Goal: Task Accomplishment & Management: Manage account settings

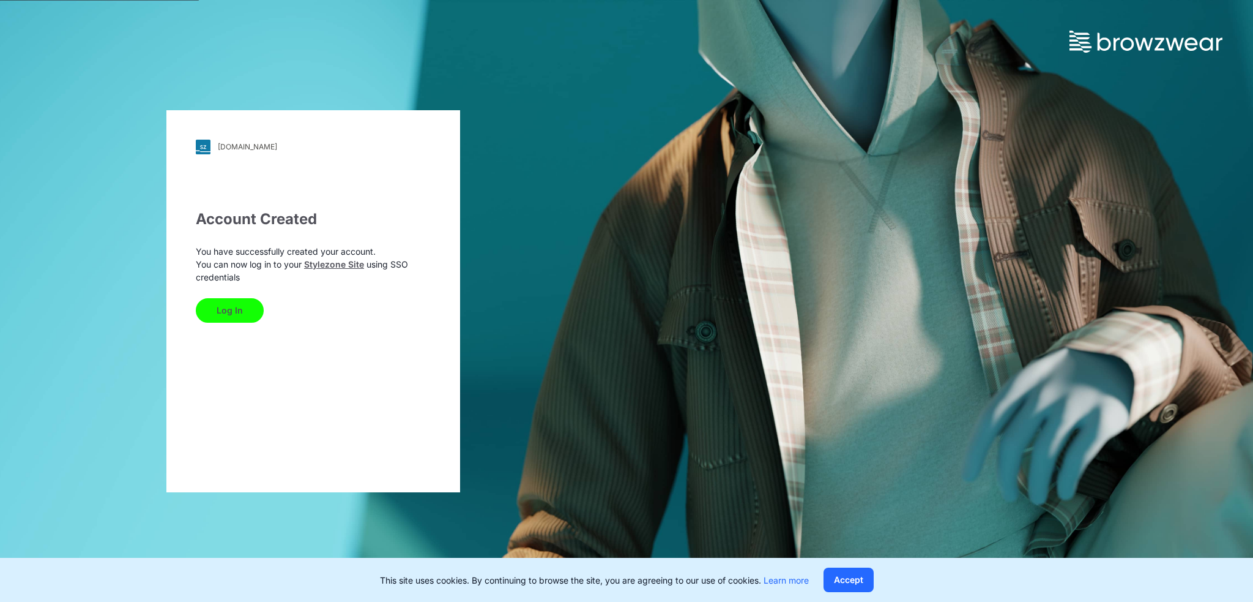
click at [695, 368] on div "[DOMAIN_NAME] Loading... Account Created You have successfully created your acc…" at bounding box center [626, 301] width 1253 height 602
click at [658, 266] on div "[DOMAIN_NAME] Loading... Account Created You have successfully created your acc…" at bounding box center [626, 301] width 1253 height 602
click at [699, 283] on div "[DOMAIN_NAME] Loading... Account Created You have successfully created your acc…" at bounding box center [626, 301] width 1253 height 602
click at [848, 576] on button "Accept" at bounding box center [849, 579] width 50 height 24
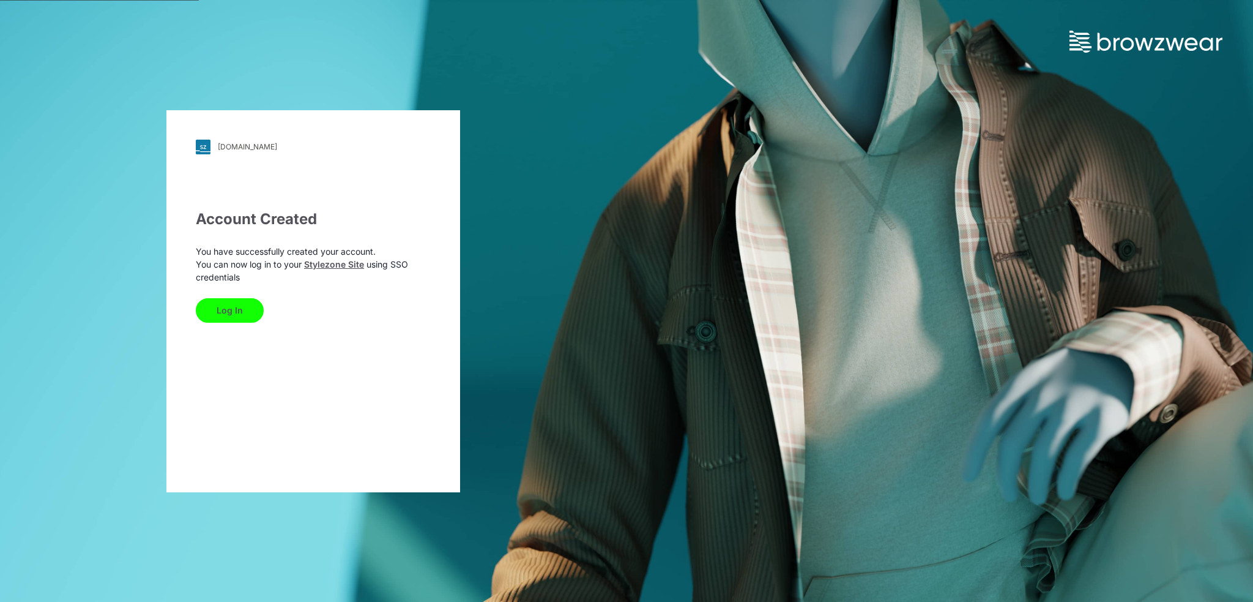
click at [246, 313] on button "Log In" at bounding box center [230, 310] width 68 height 24
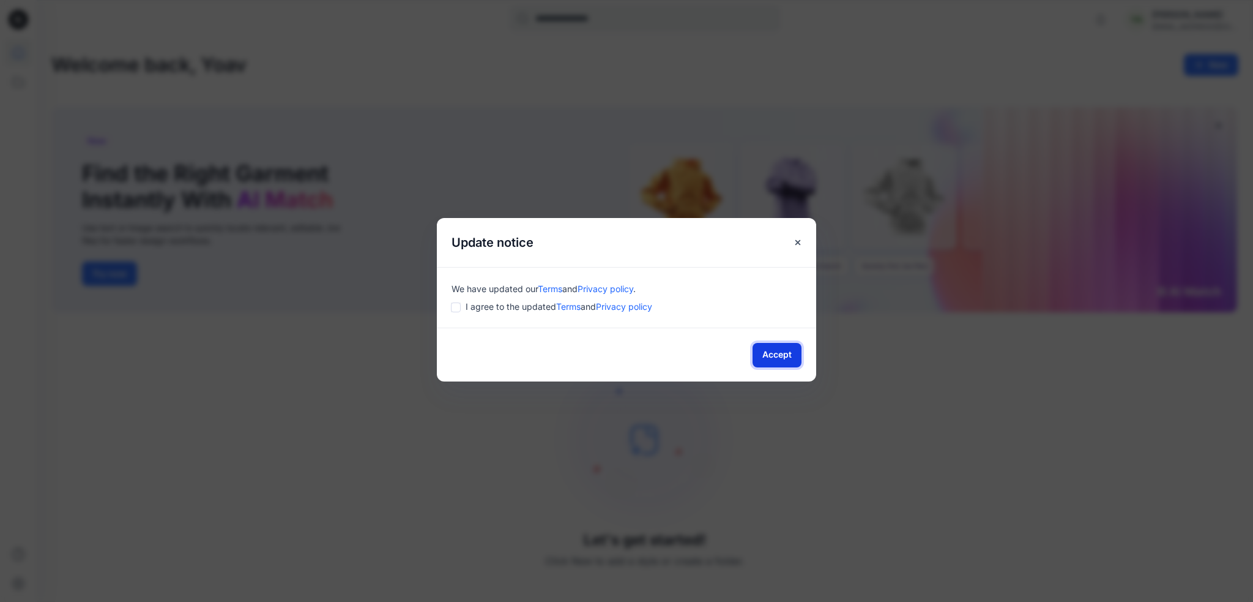
click at [767, 353] on button "Accept" at bounding box center [777, 355] width 49 height 24
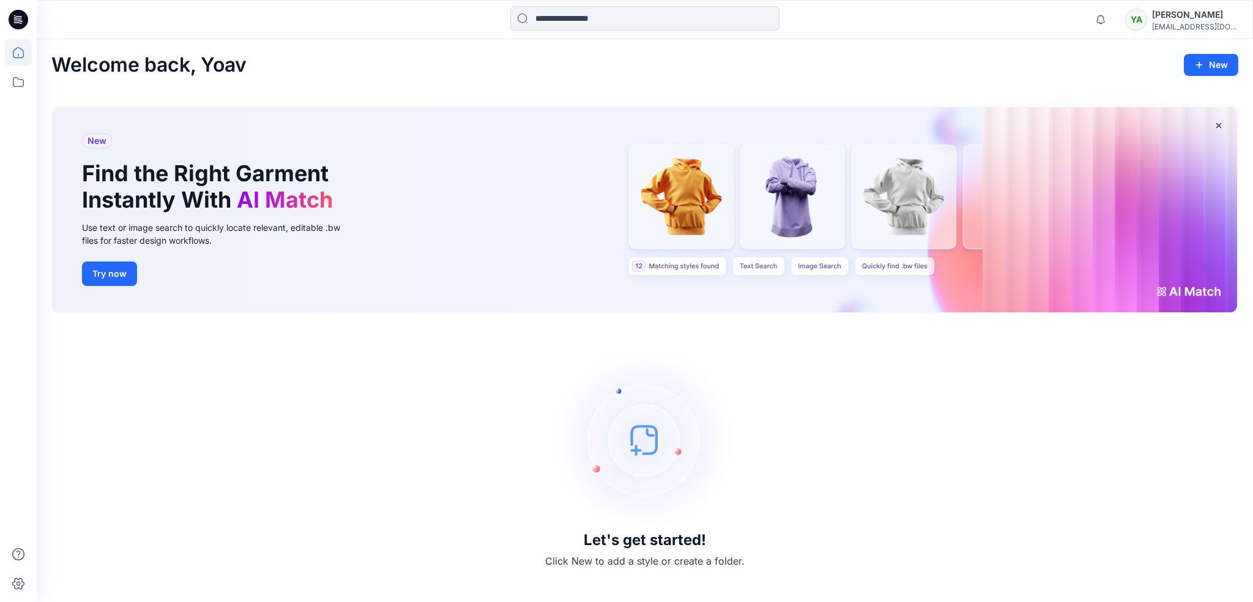
click at [304, 394] on div "Let's get started! Click New to add a style or create a folder." at bounding box center [644, 457] width 1187 height 259
click at [18, 20] on icon at bounding box center [20, 20] width 5 height 1
click at [144, 336] on div "Let's get started! Click New to add a style or create a folder." at bounding box center [644, 457] width 1187 height 259
click at [12, 584] on icon at bounding box center [18, 583] width 27 height 27
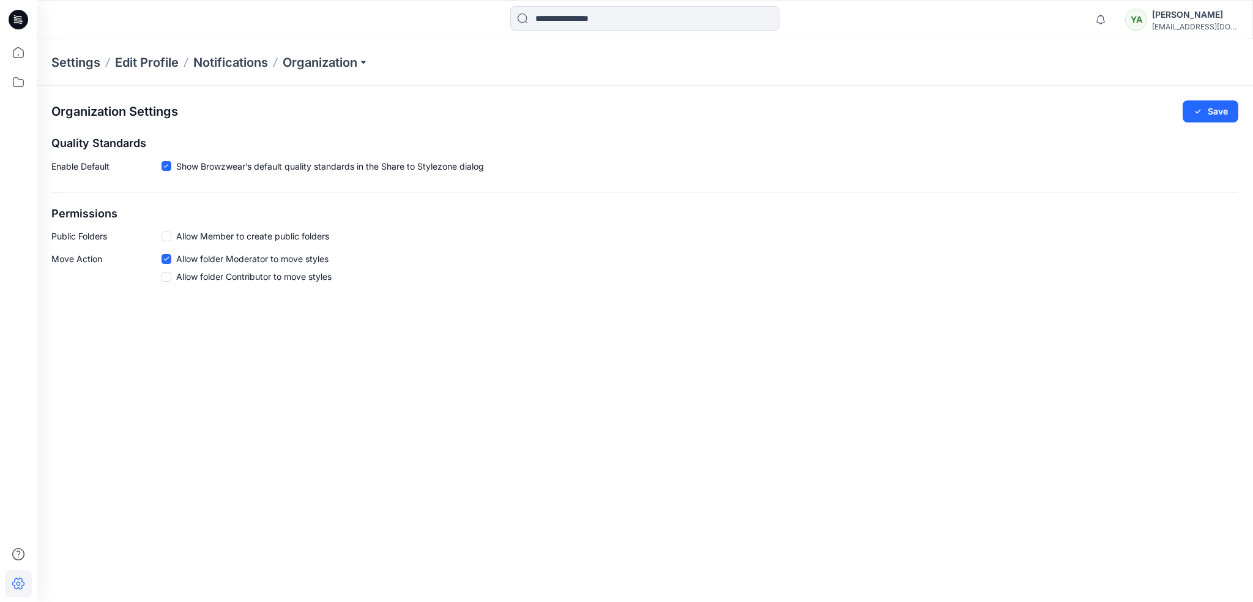
click at [82, 59] on p "Settings" at bounding box center [75, 62] width 49 height 17
click at [143, 65] on p "Edit Profile" at bounding box center [147, 62] width 64 height 17
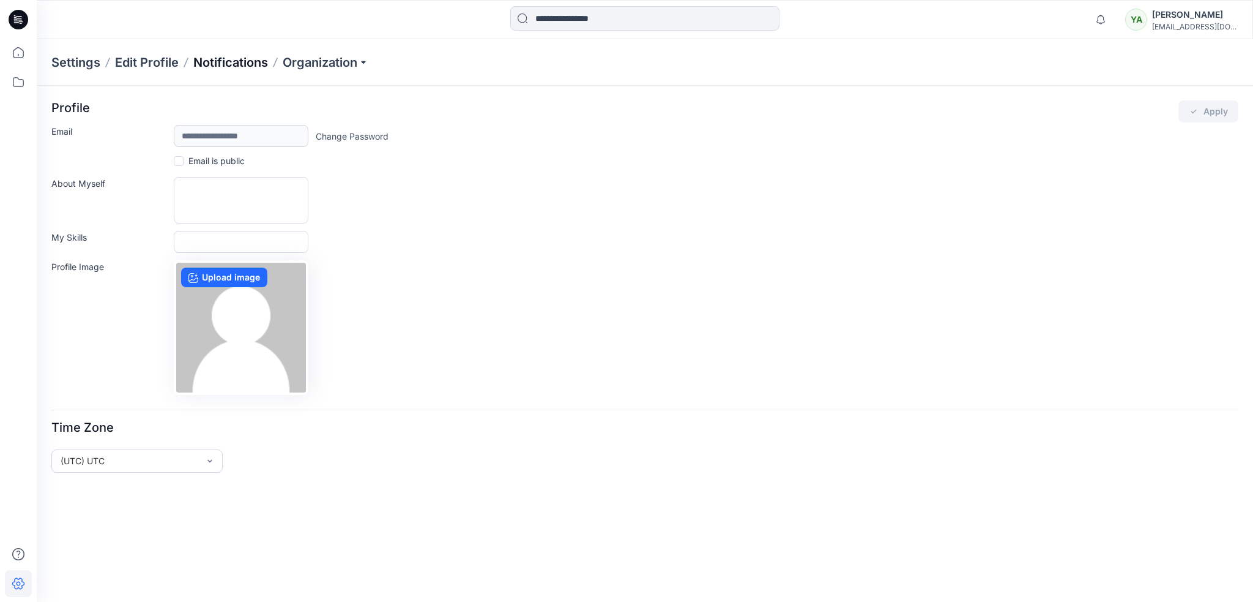
click at [223, 67] on p "Notifications" at bounding box center [230, 62] width 75 height 17
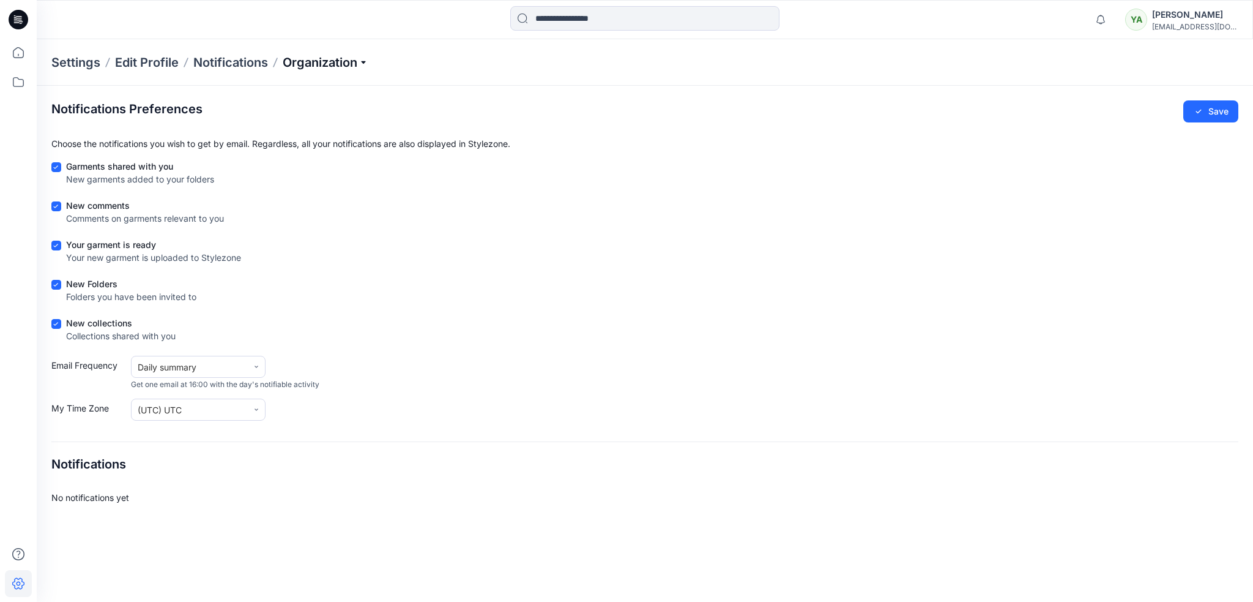
click at [323, 65] on p "Organization" at bounding box center [326, 62] width 86 height 17
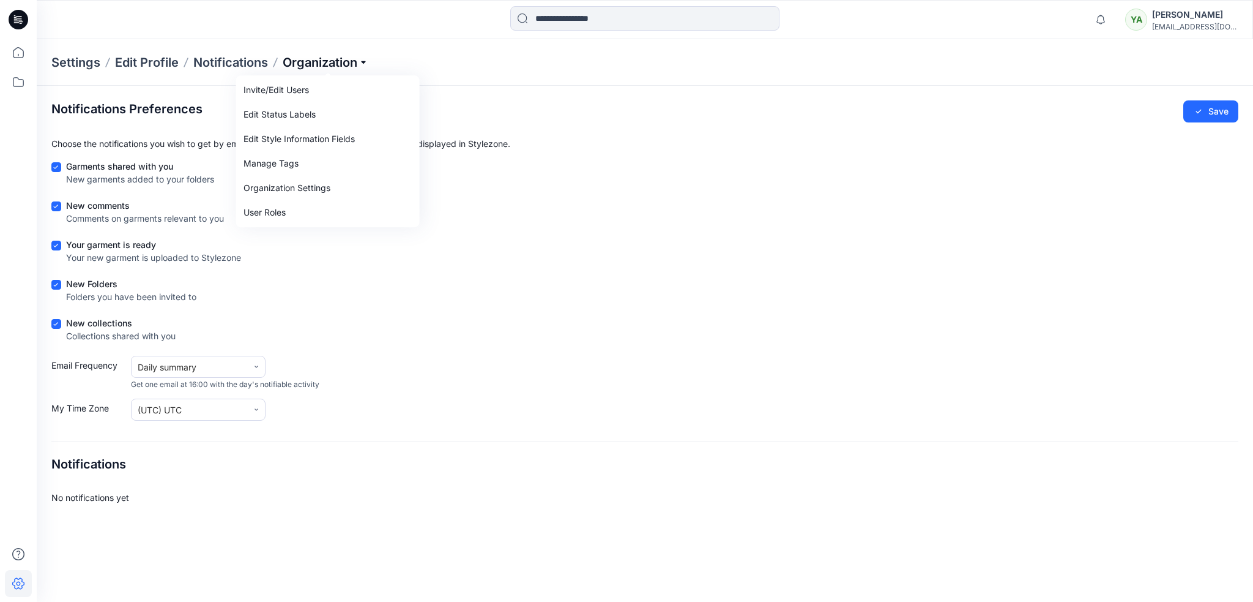
click at [323, 65] on p "Organization" at bounding box center [326, 62] width 86 height 17
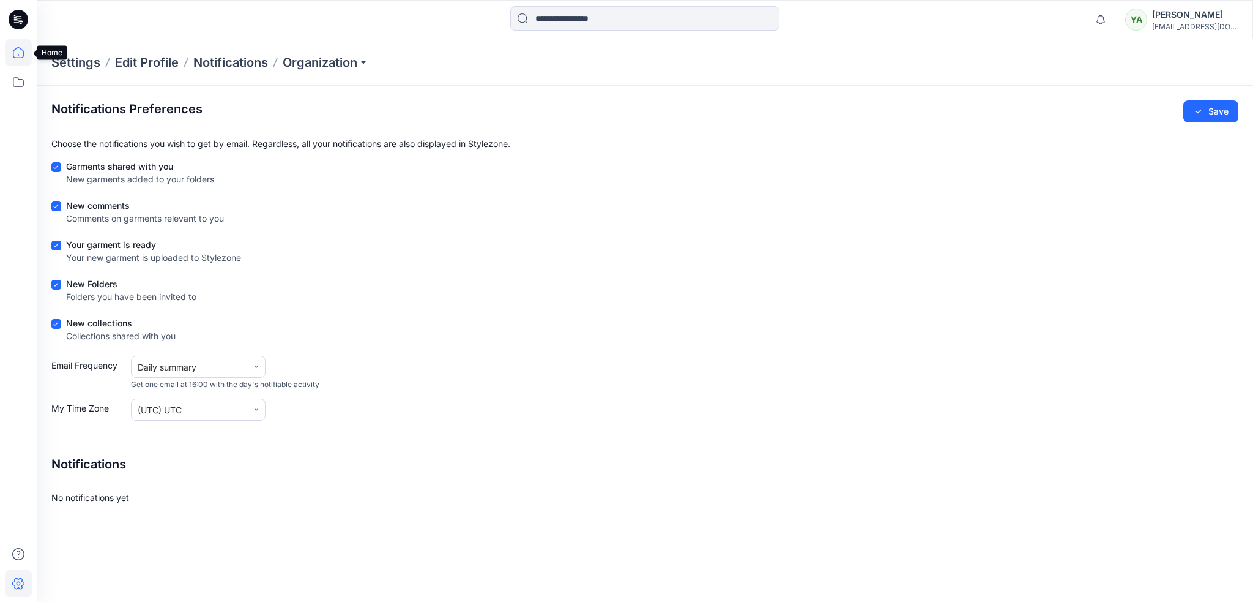
click at [15, 49] on icon at bounding box center [18, 52] width 11 height 11
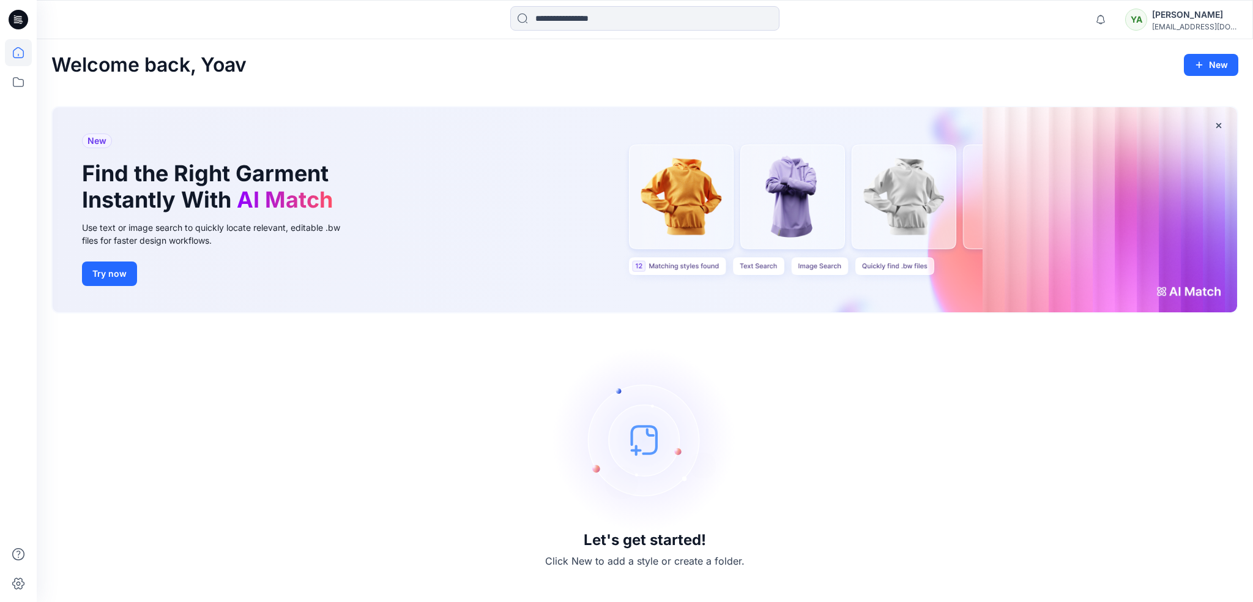
click at [1177, 15] on div "Yoav Abecassis" at bounding box center [1195, 14] width 86 height 15
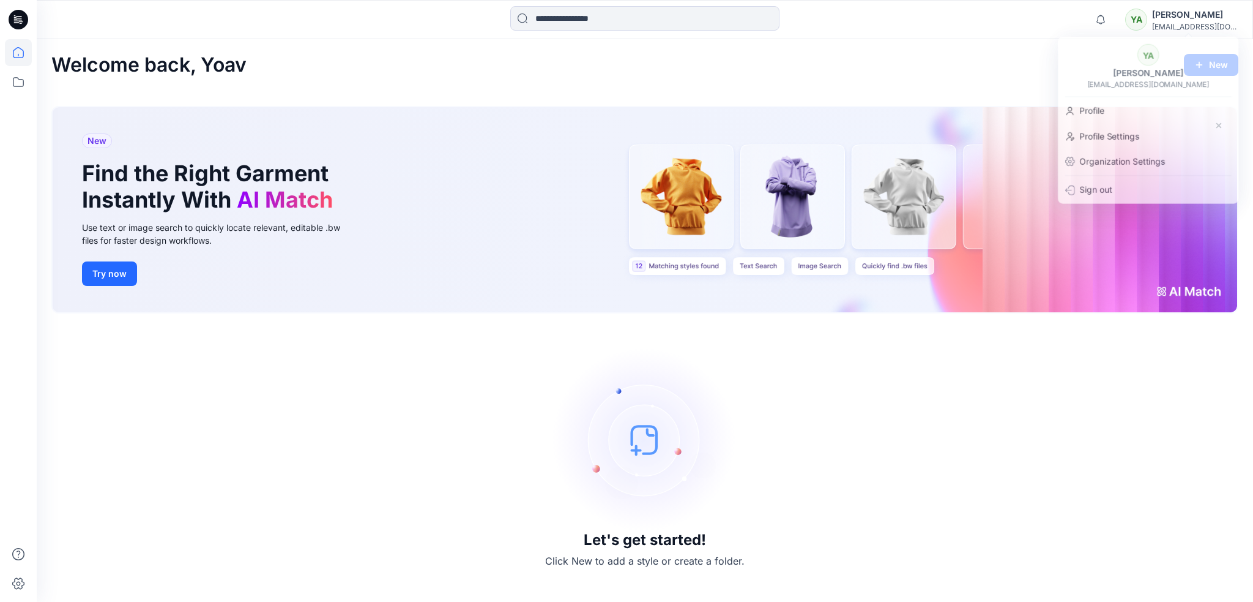
click at [1052, 403] on div "Let's get started! Click New to add a style or create a folder." at bounding box center [644, 457] width 1187 height 259
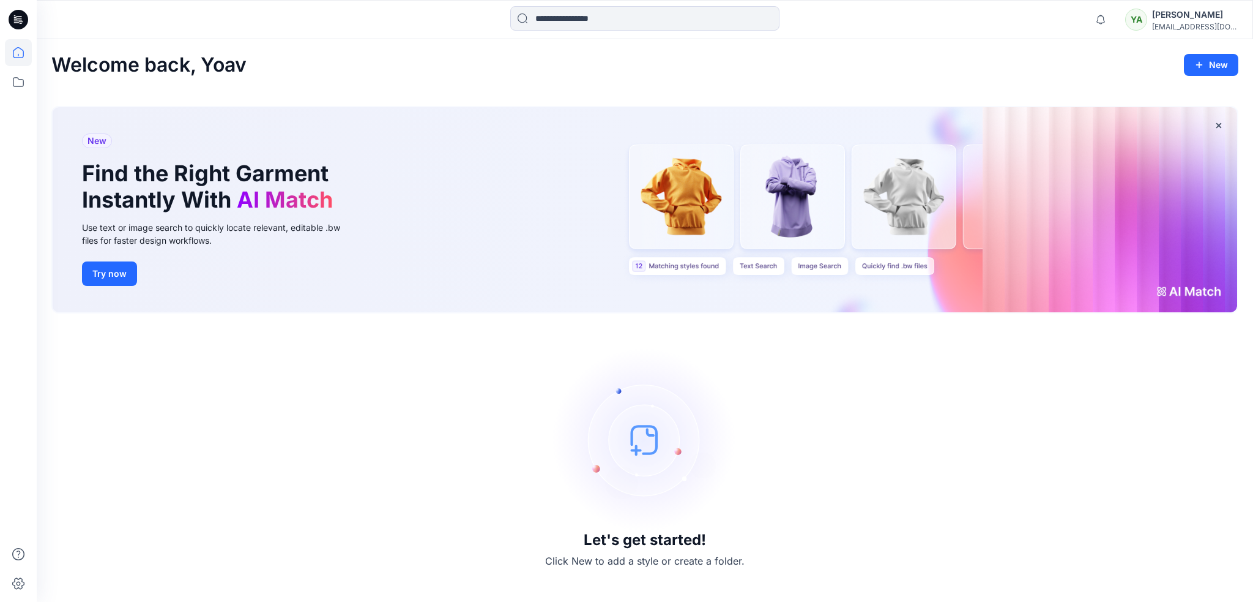
drag, startPoint x: 107, startPoint y: 2, endPoint x: 240, endPoint y: 39, distance: 137.6
click at [240, 39] on div "Notifications Mark all as read View all notifications YA Yoav Abecassis yoav.ab…" at bounding box center [645, 19] width 1217 height 39
click at [292, 369] on div "Let's get started! Click New to add a style or create a folder." at bounding box center [644, 457] width 1187 height 259
